Goal: Information Seeking & Learning: Check status

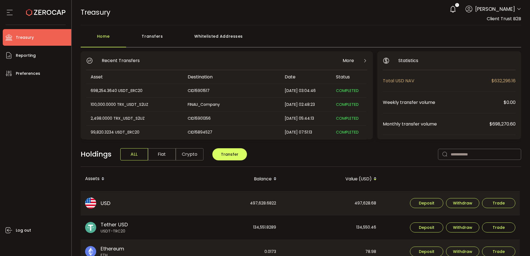
click at [29, 134] on div "Log out" at bounding box center [37, 167] width 68 height 170
click at [36, 122] on div "Log out" at bounding box center [37, 167] width 68 height 170
click at [43, 151] on div "Log out" at bounding box center [37, 167] width 68 height 170
click at [44, 150] on div "Log out" at bounding box center [37, 167] width 68 height 170
click at [365, 205] on div "497,628.68" at bounding box center [331, 204] width 100 height 24
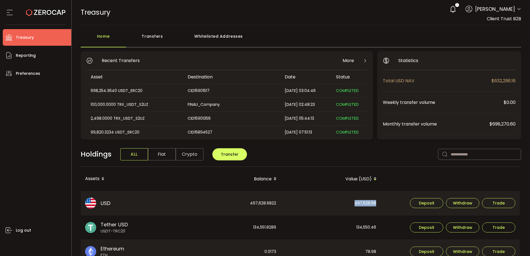
click at [365, 205] on div "497,628.68" at bounding box center [331, 204] width 100 height 24
click at [324, 205] on div "497,628.68" at bounding box center [331, 204] width 100 height 24
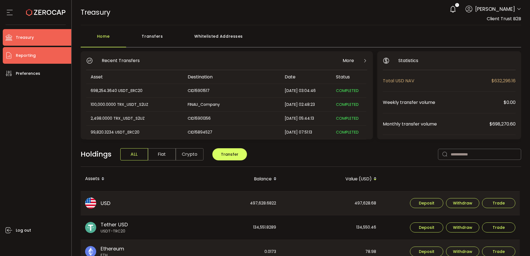
click at [39, 53] on li "Reporting" at bounding box center [37, 55] width 68 height 17
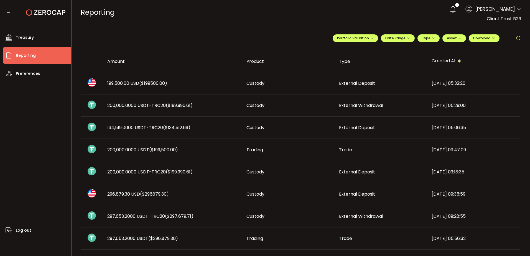
click at [57, 53] on li "Reporting" at bounding box center [37, 55] width 68 height 17
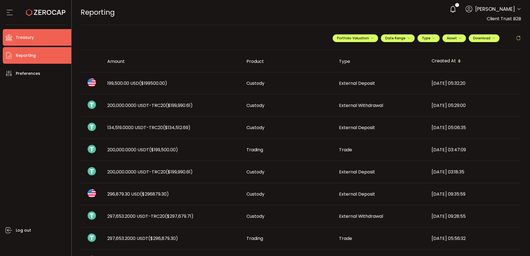
click at [48, 43] on li "Treasury" at bounding box center [37, 37] width 68 height 17
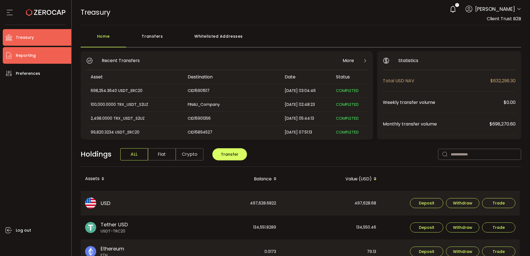
click at [49, 60] on li "Reporting" at bounding box center [37, 55] width 68 height 17
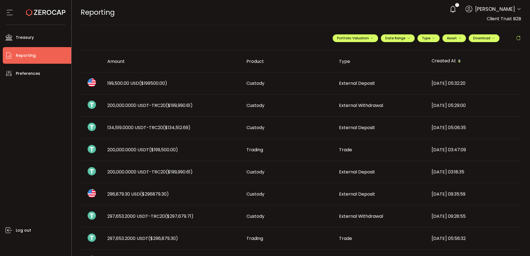
click at [152, 128] on span "134,519.0000 USDT-TRC20 ($134,512.69)" at bounding box center [148, 127] width 83 height 6
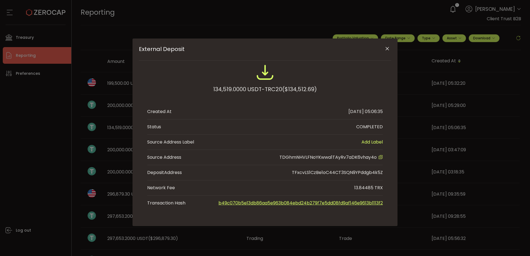
click at [380, 157] on icon "External Deposit" at bounding box center [380, 157] width 4 height 4
drag, startPoint x: 247, startPoint y: 89, endPoint x: 196, endPoint y: 88, distance: 51.6
click at [196, 88] on div "134,519.0000 USDT-TRC20 ($134,512.69)" at bounding box center [265, 81] width 236 height 36
copy div "134,519.0000"
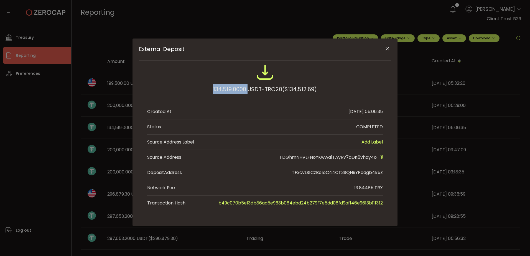
click at [389, 50] on icon "Close" at bounding box center [388, 49] width 6 height 6
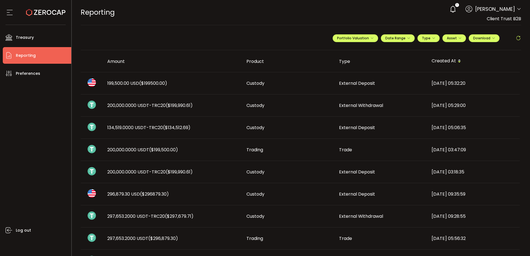
click at [166, 90] on td "199,500.00 USD ($199500.00)" at bounding box center [172, 83] width 139 height 22
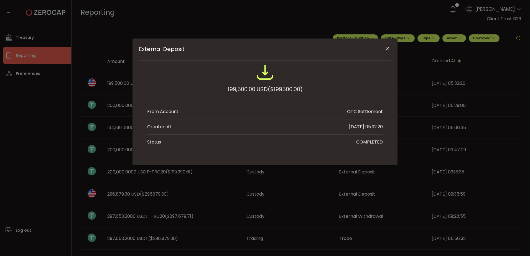
click at [172, 84] on div "199,500.00 USD ($199500.00)" at bounding box center [265, 81] width 236 height 36
click at [389, 47] on icon "Close" at bounding box center [388, 49] width 6 height 6
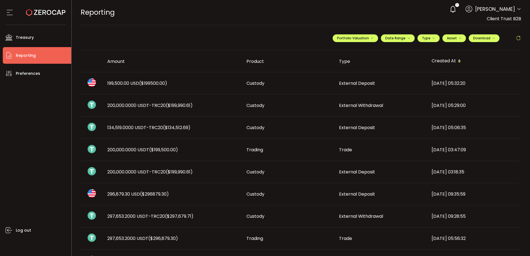
click at [33, 57] on span "Reporting" at bounding box center [26, 56] width 20 height 8
click at [54, 103] on div "Log out" at bounding box center [37, 167] width 68 height 170
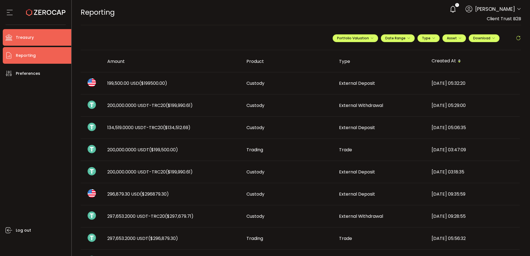
click at [50, 43] on li "Treasury" at bounding box center [37, 37] width 68 height 17
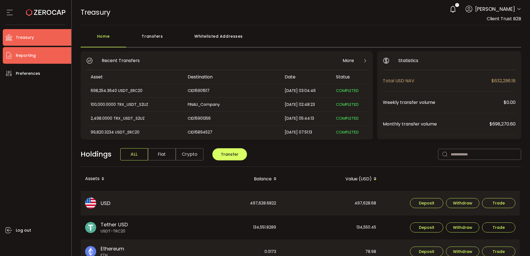
click at [46, 54] on li "Reporting" at bounding box center [37, 55] width 68 height 17
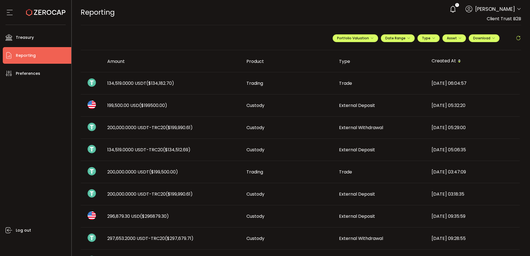
click at [183, 84] on div "134,519.0000 USDT ($134,182.70)" at bounding box center [172, 83] width 139 height 6
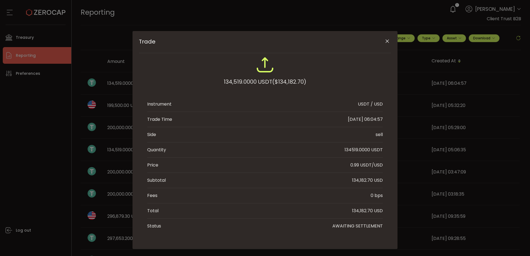
scroll to position [14, 0]
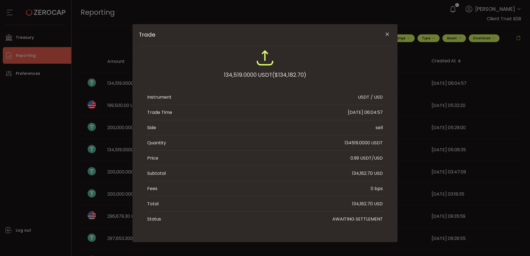
click at [366, 174] on div "134,182.70 USD" at bounding box center [367, 173] width 31 height 7
copy div "134,182.70 USD"
click at [57, 120] on div "Trade 134,519.0000 USDT ($134,182.70) Instrument USDT / USD Trade Time 2025-08-…" at bounding box center [265, 128] width 530 height 256
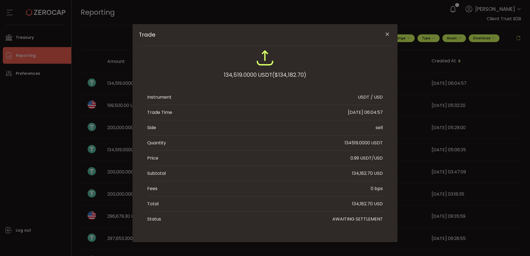
click at [385, 33] on icon "Close" at bounding box center [388, 35] width 6 height 6
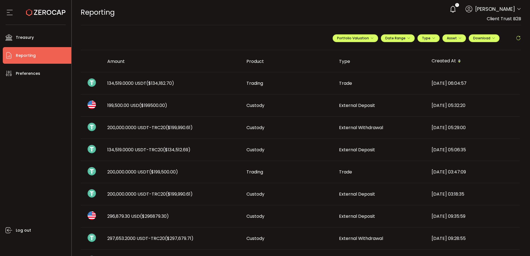
click at [144, 150] on span "134,519.0000 USDT-TRC20 ($134,512.69)" at bounding box center [148, 150] width 83 height 6
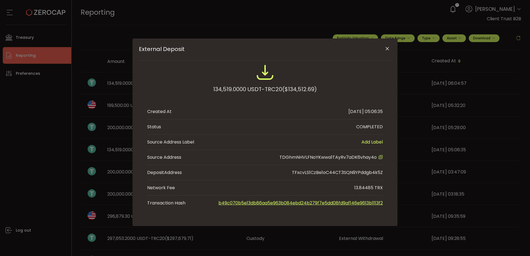
click at [370, 1] on div "External Deposit 134,519.0000 USDT-TRC20 ($134,512.69) Created At 2025-08-28 05…" at bounding box center [265, 128] width 530 height 256
click at [386, 48] on icon "Close" at bounding box center [388, 49] width 6 height 6
